Goal: Information Seeking & Learning: Learn about a topic

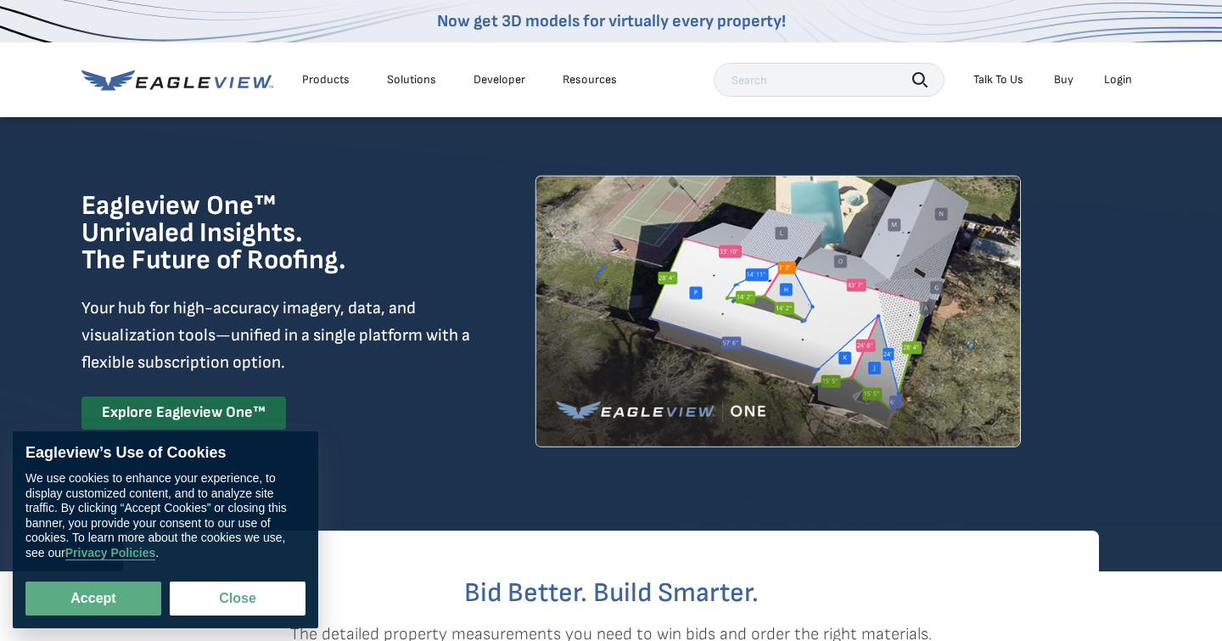
click at [327, 78] on div "Products" at bounding box center [326, 79] width 48 height 15
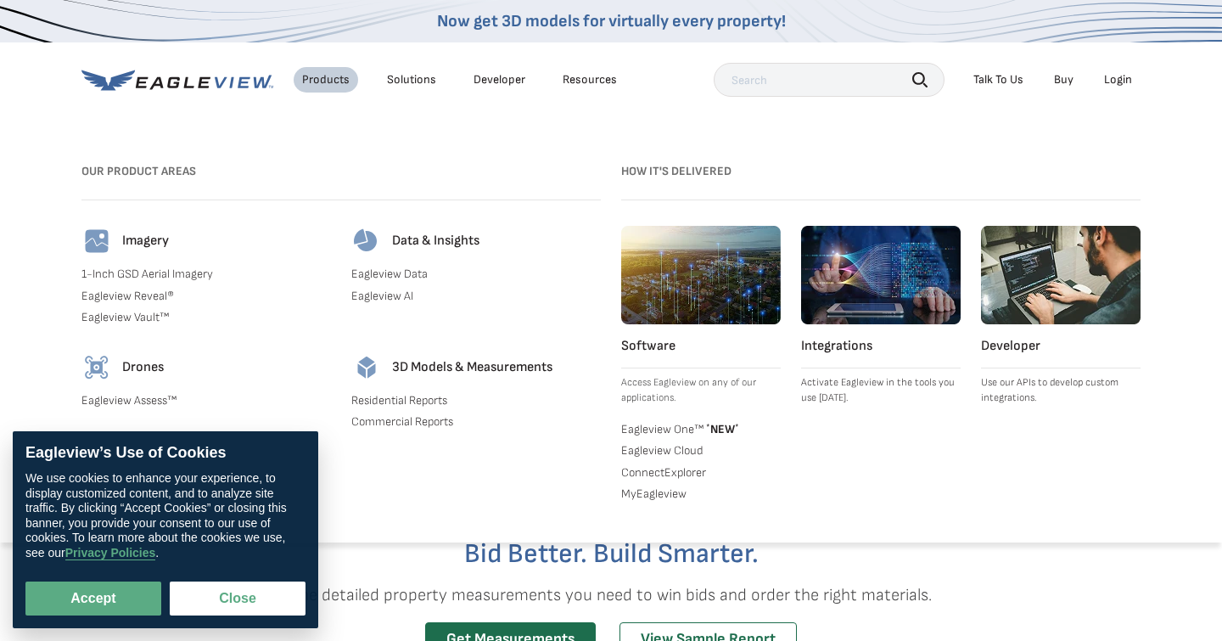
scroll to position [40, 0]
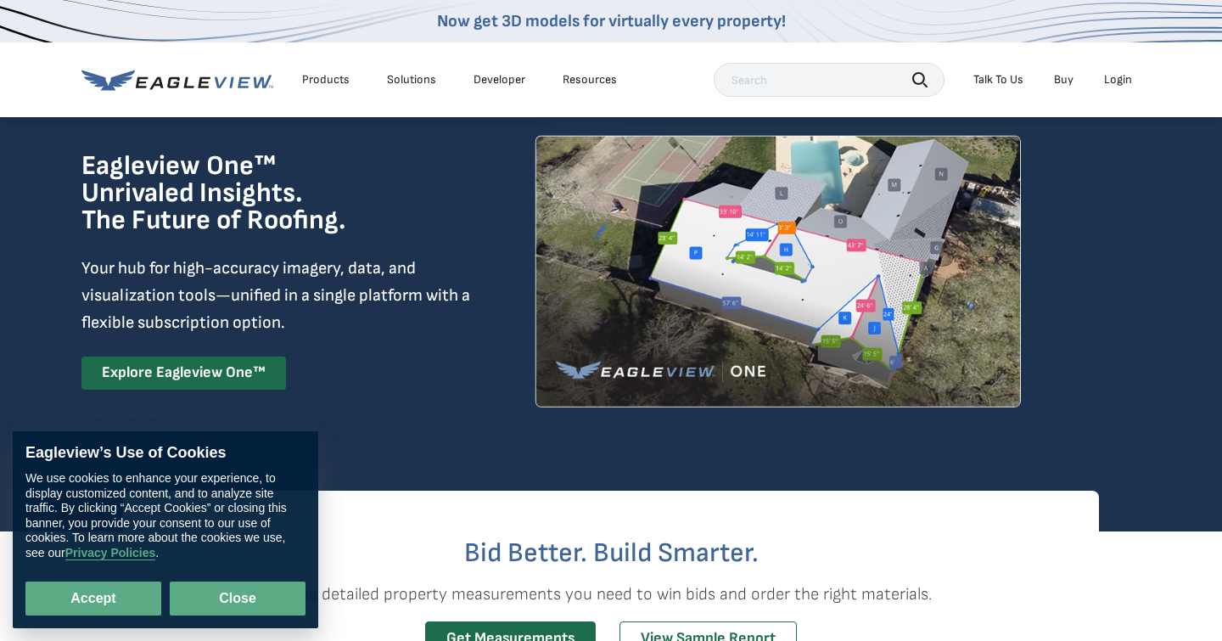
click at [202, 598] on button "Close" at bounding box center [238, 598] width 136 height 34
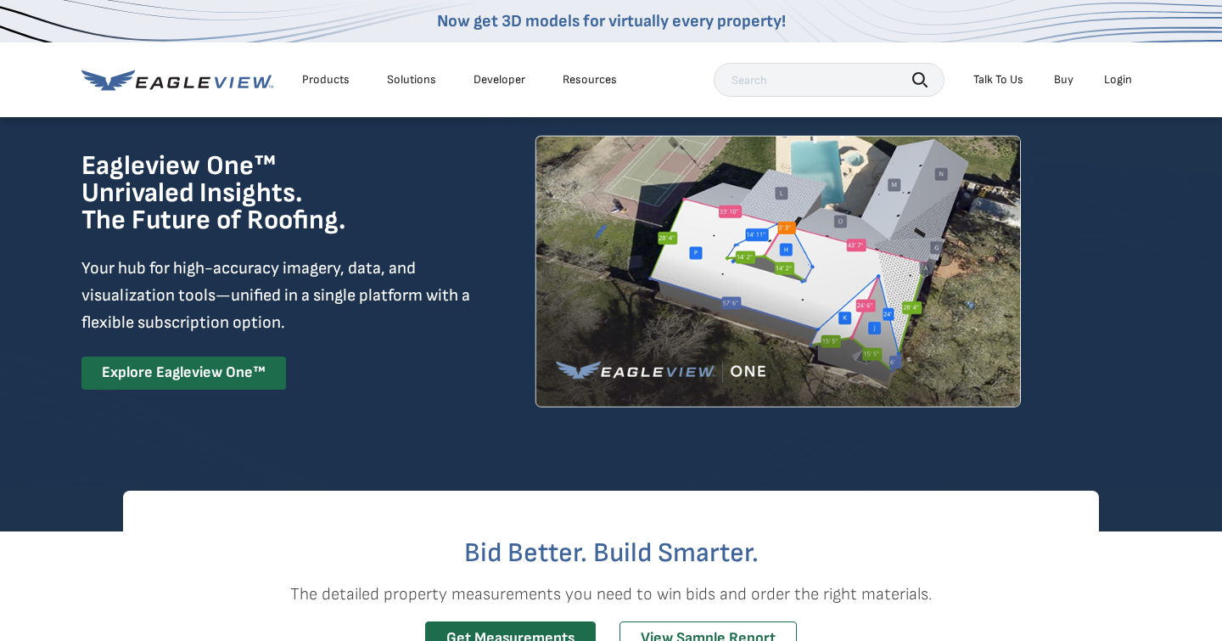
click at [401, 76] on div "Solutions" at bounding box center [411, 79] width 49 height 15
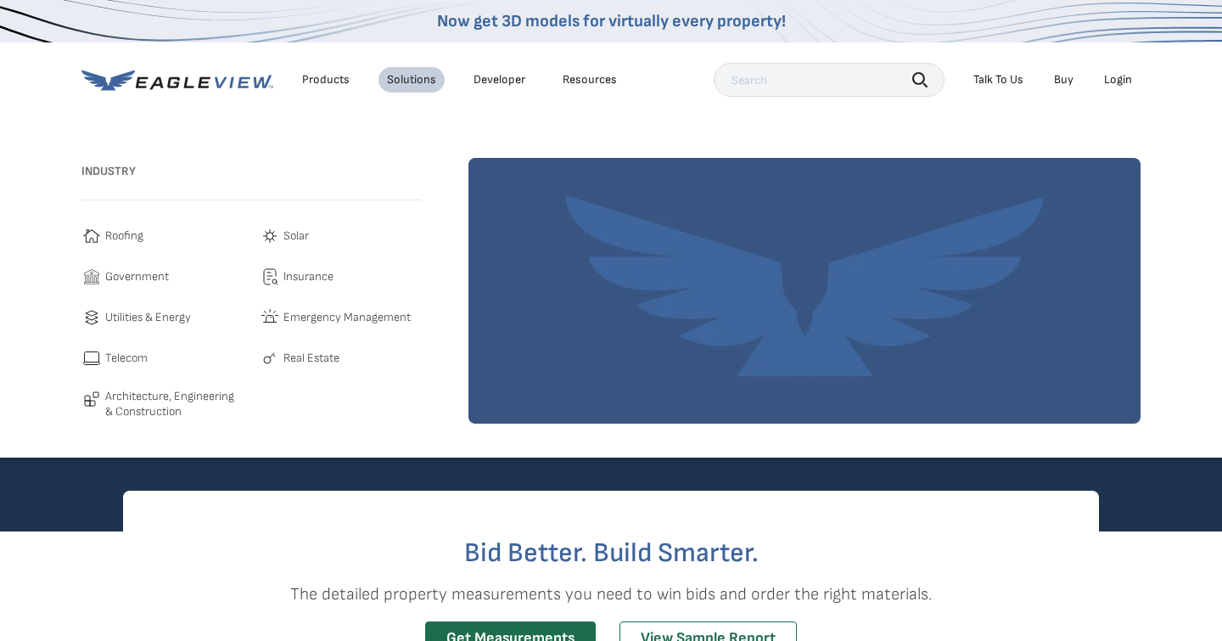
click at [320, 74] on div "Products" at bounding box center [326, 79] width 48 height 15
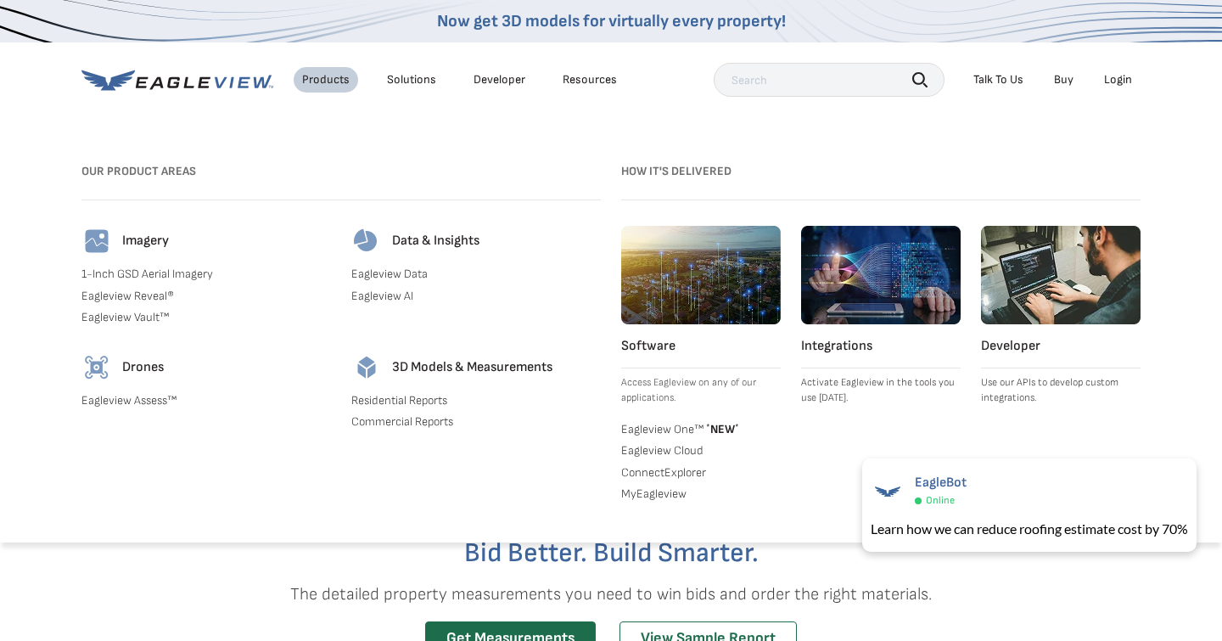
click at [146, 400] on link "Eagleview Assess™" at bounding box center [205, 400] width 249 height 15
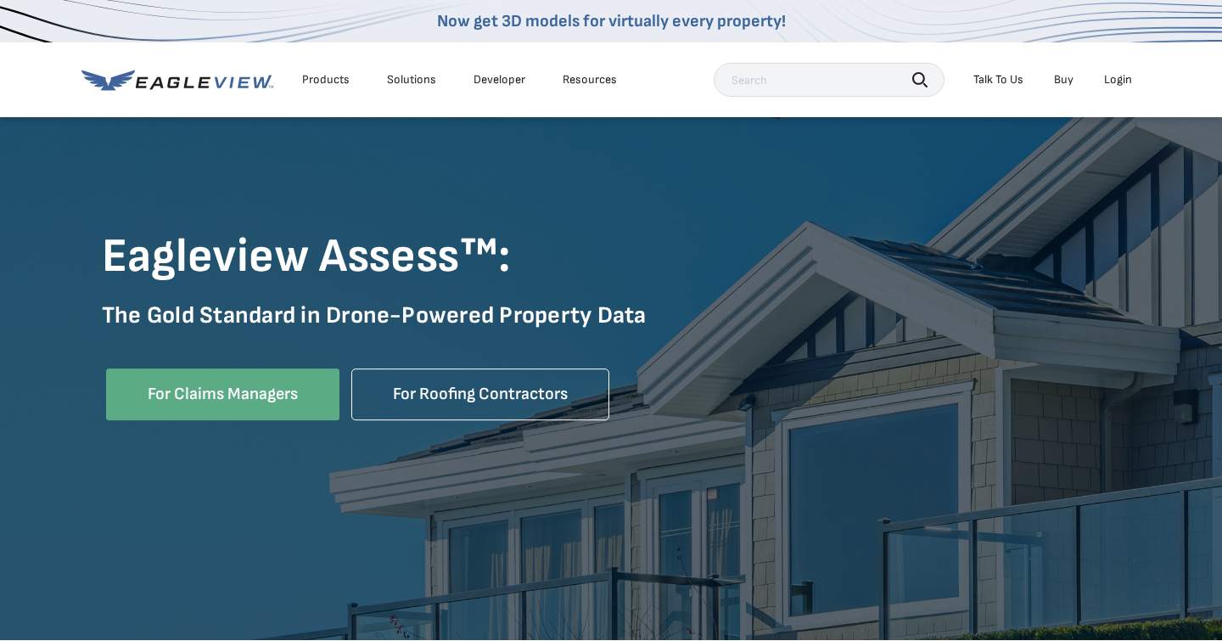
scroll to position [159, 0]
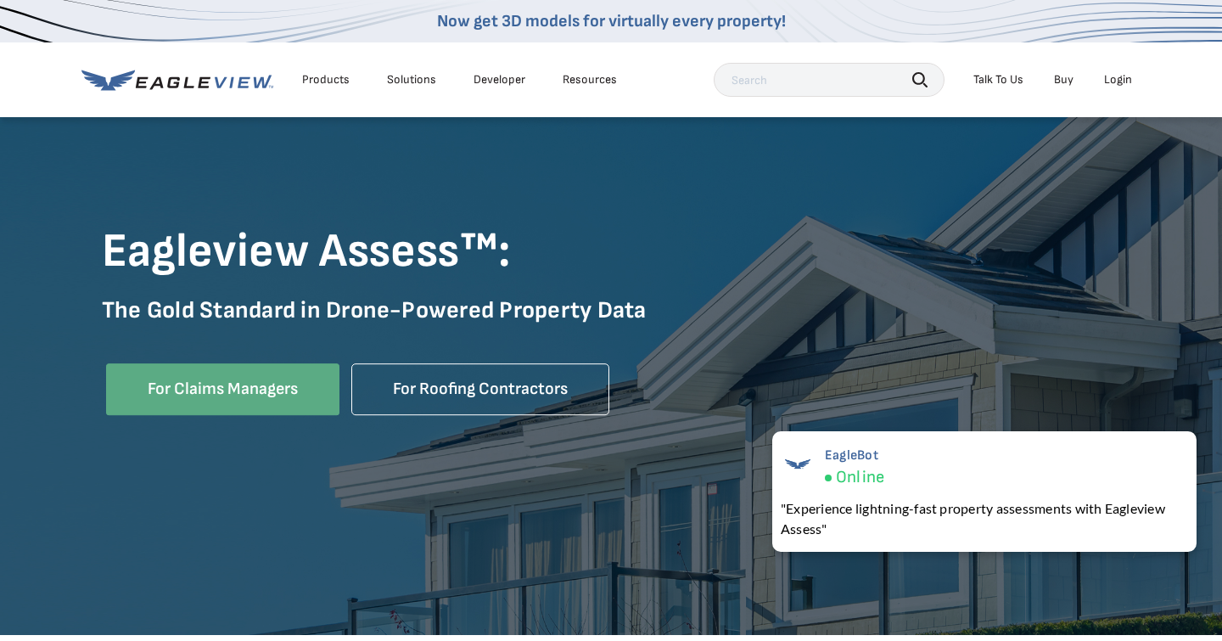
click at [666, 50] on div "Products Solutions Developer Resources Search Talk To Us Buy Login" at bounding box center [610, 79] width 1059 height 75
